Goal: Navigation & Orientation: Find specific page/section

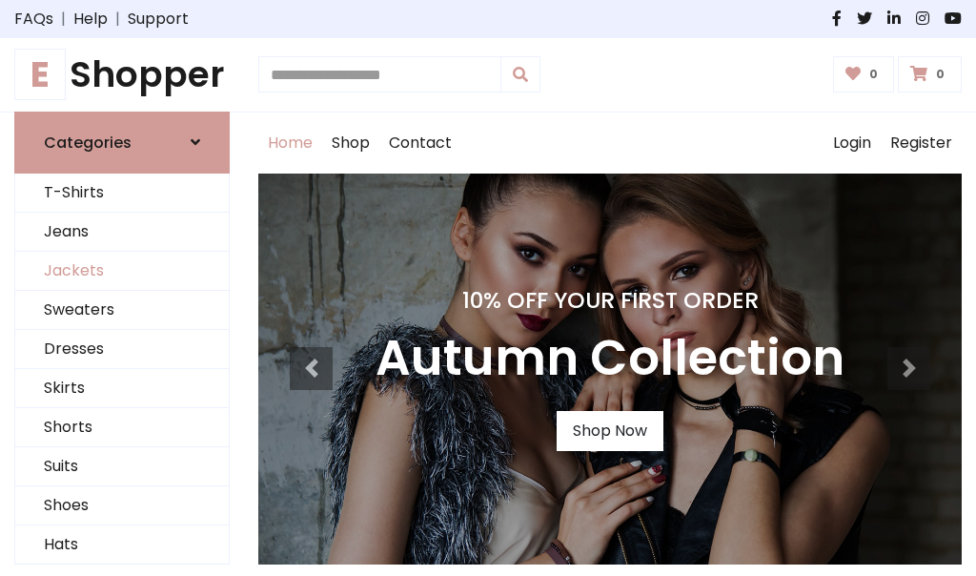
click at [122, 271] on link "Jackets" at bounding box center [122, 271] width 214 height 39
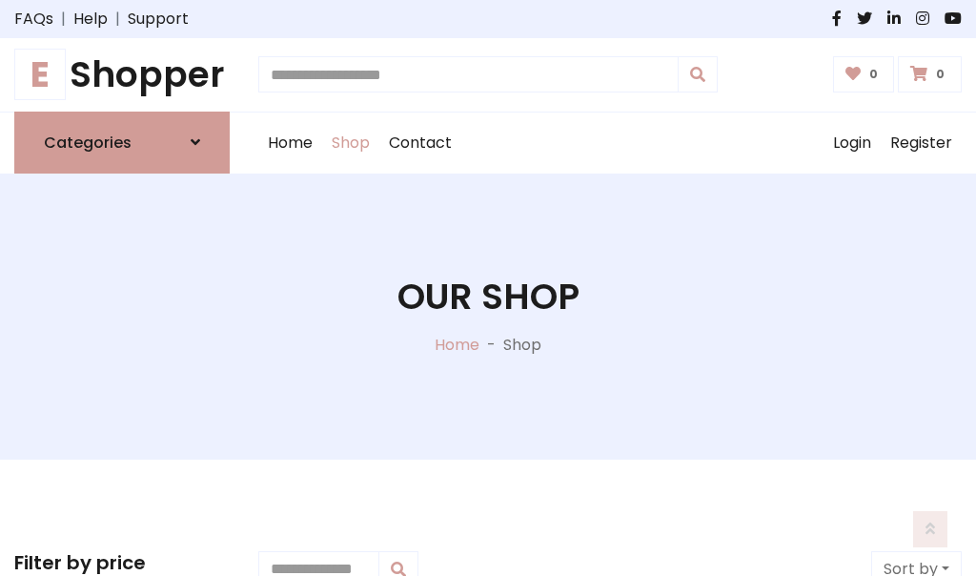
scroll to position [862, 0]
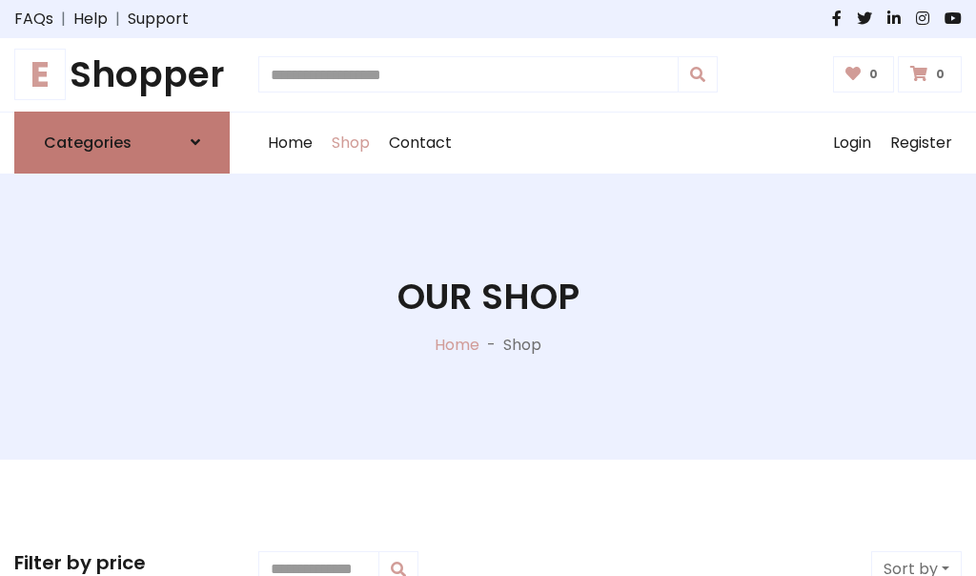
click at [122, 142] on h6 "Categories" at bounding box center [88, 142] width 88 height 18
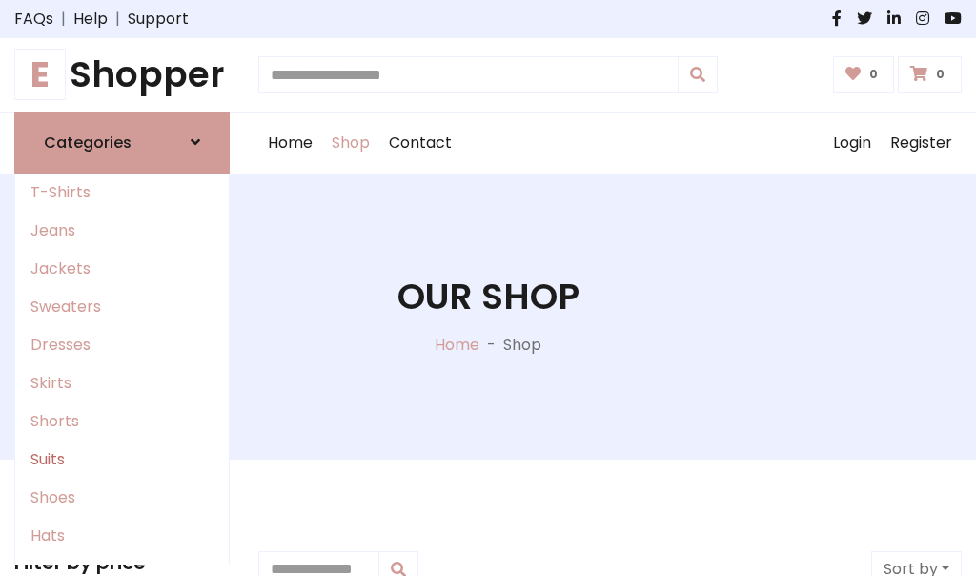
click at [122, 459] on link "Suits" at bounding box center [122, 460] width 214 height 38
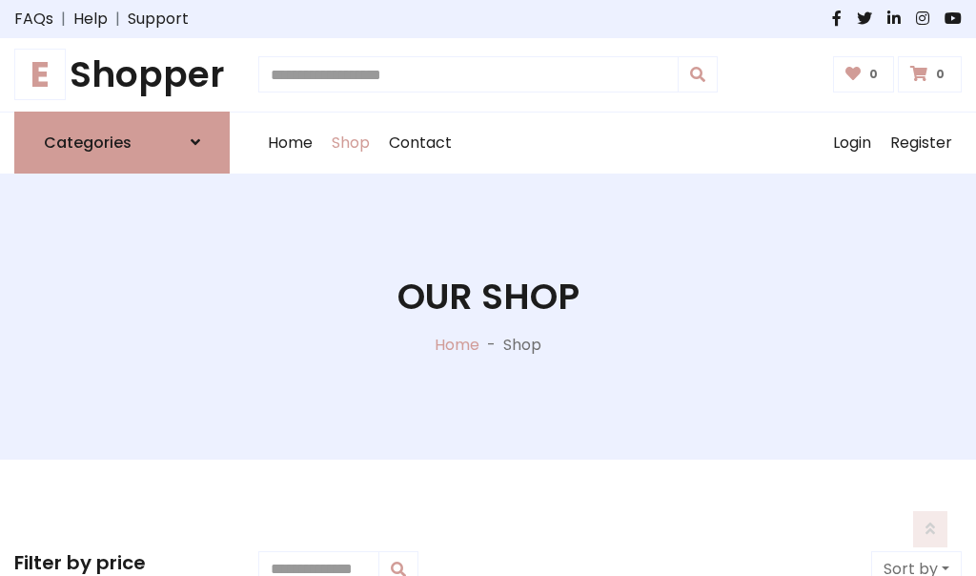
scroll to position [1378, 0]
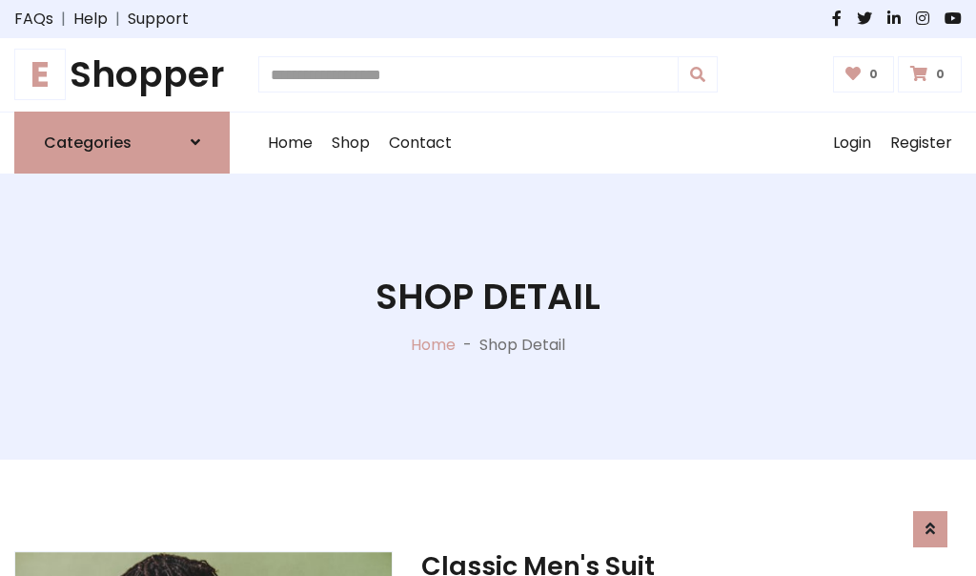
scroll to position [1782, 0]
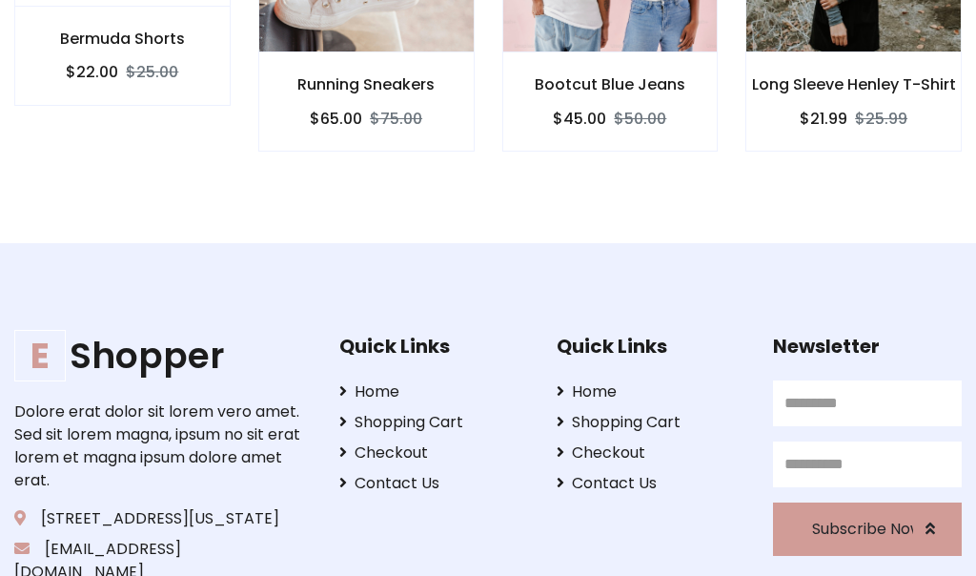
scroll to position [1780, 0]
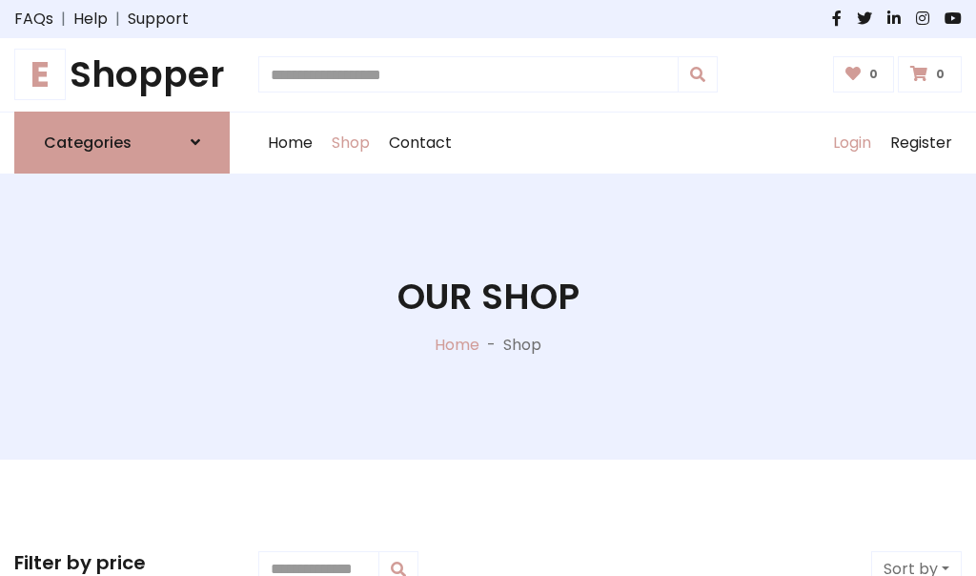
click at [852, 142] on link "Login" at bounding box center [852, 143] width 57 height 61
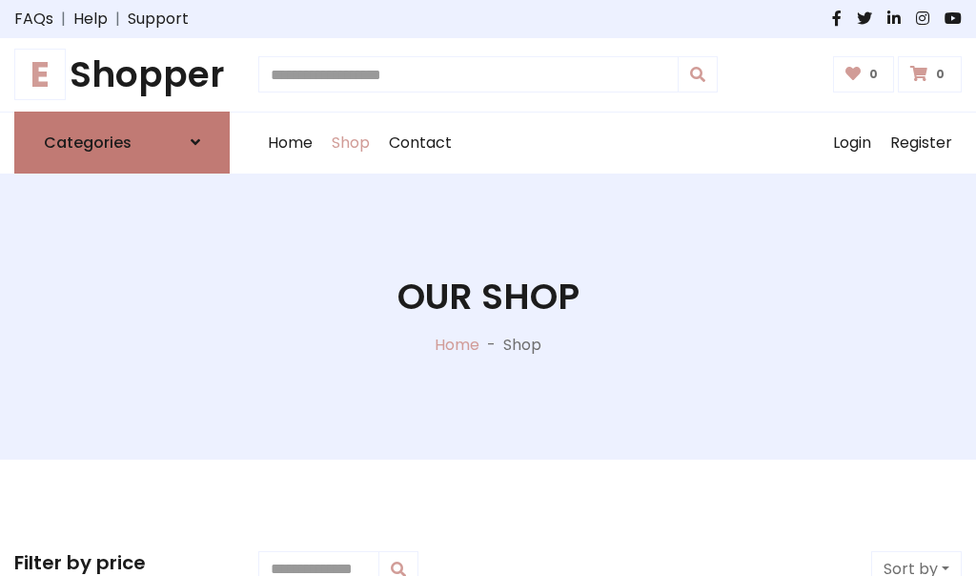
click at [195, 142] on icon at bounding box center [196, 141] width 10 height 15
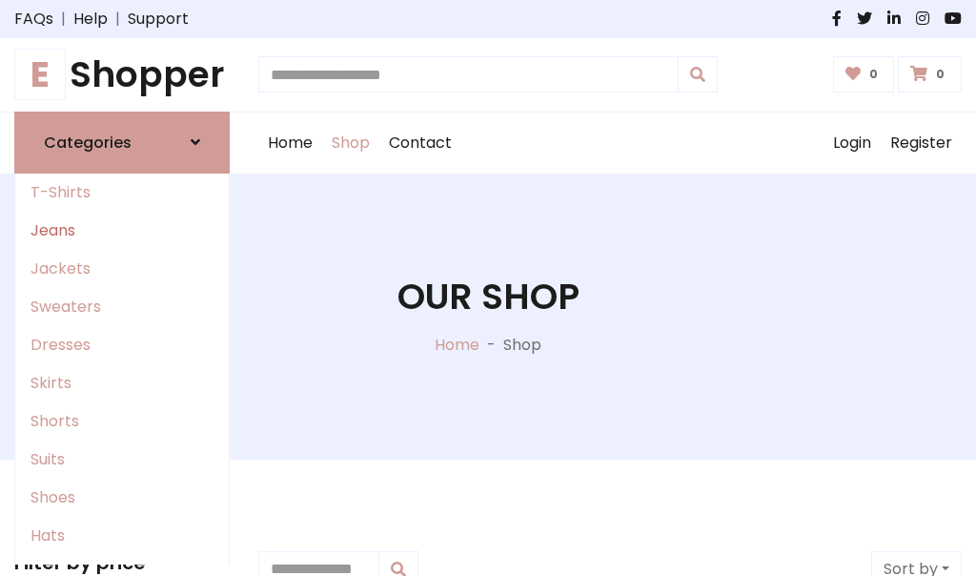
click at [122, 230] on link "Jeans" at bounding box center [122, 231] width 214 height 38
